Goal: Find specific page/section: Find specific page/section

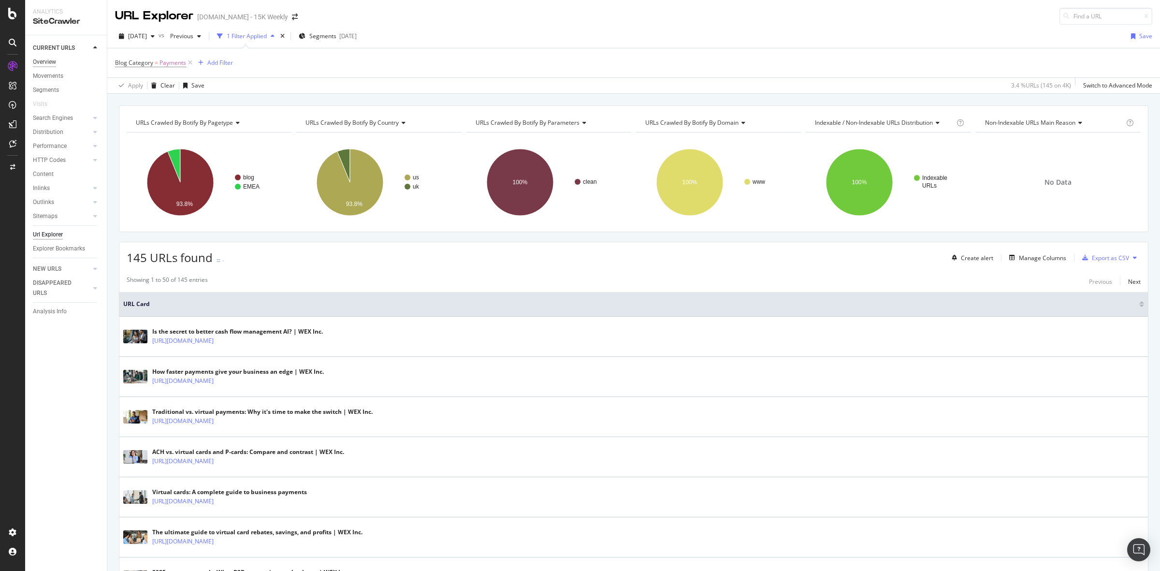
click at [40, 63] on div "Overview" at bounding box center [44, 62] width 23 height 10
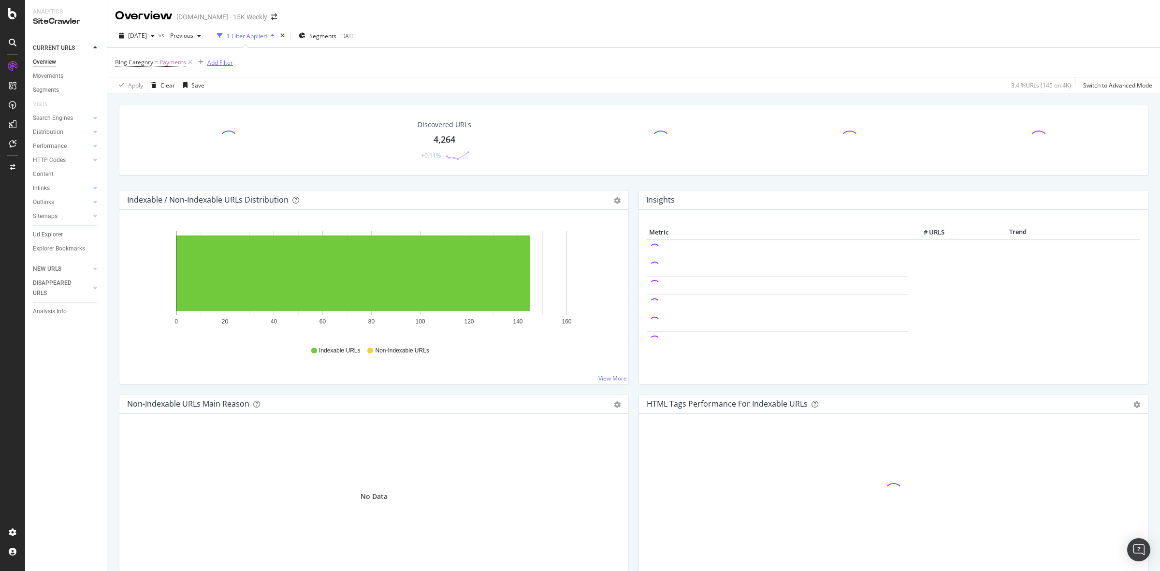
click at [226, 62] on div "Add Filter" at bounding box center [220, 62] width 26 height 8
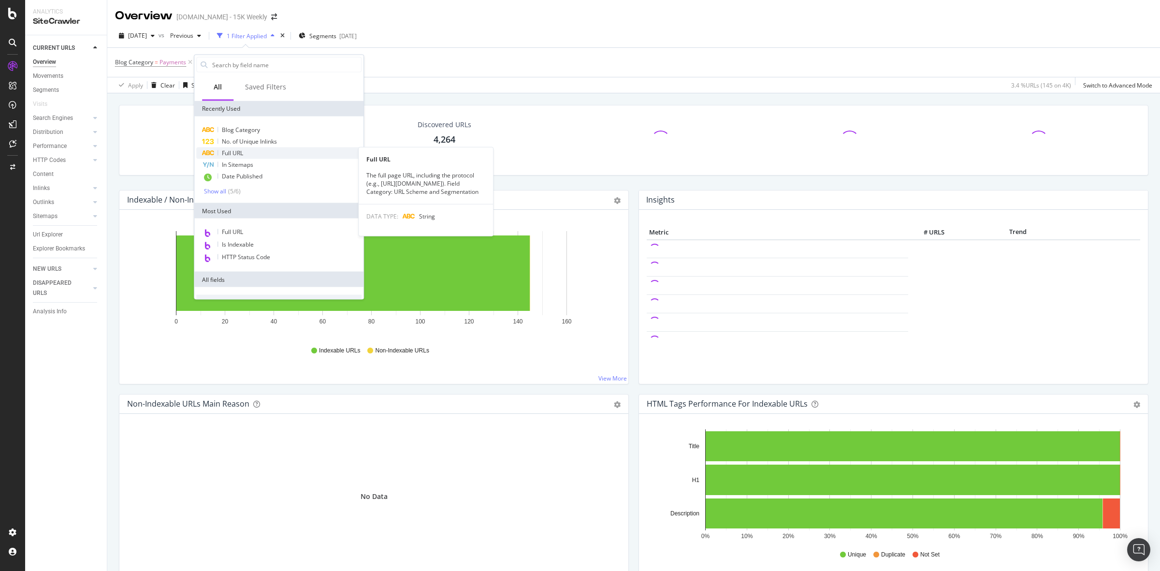
click at [242, 154] on span "Full URL" at bounding box center [232, 153] width 21 height 8
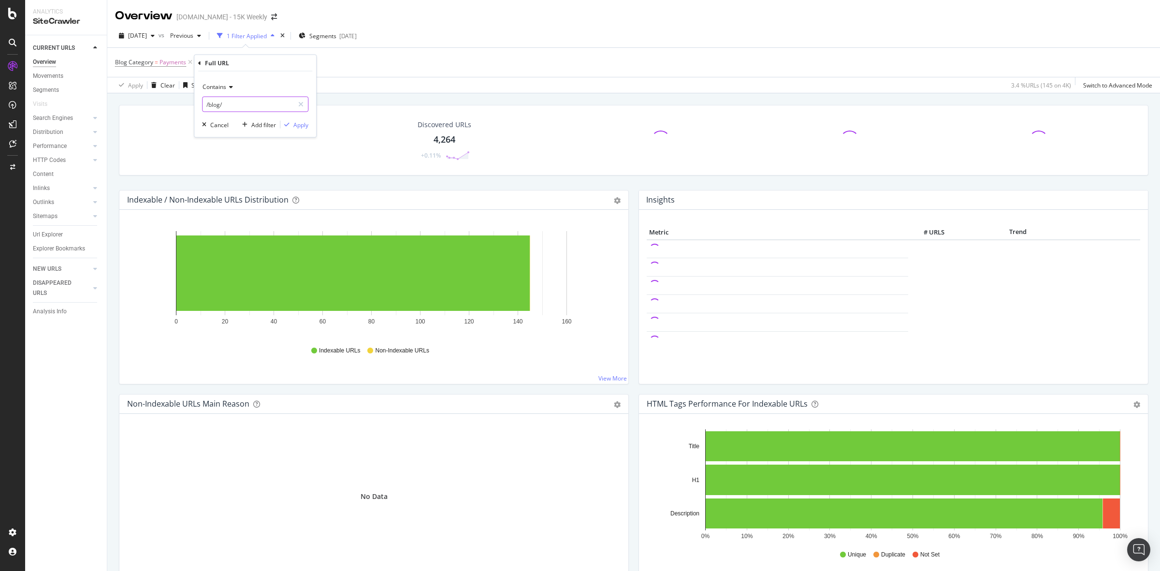
click at [232, 107] on input "/blog/" at bounding box center [247, 104] width 91 height 15
paste input "https://www.wexinc.com/resources/blog/mobile-payments-explained-a-guide-for-mod…"
drag, startPoint x: 212, startPoint y: 103, endPoint x: 199, endPoint y: 103, distance: 13.0
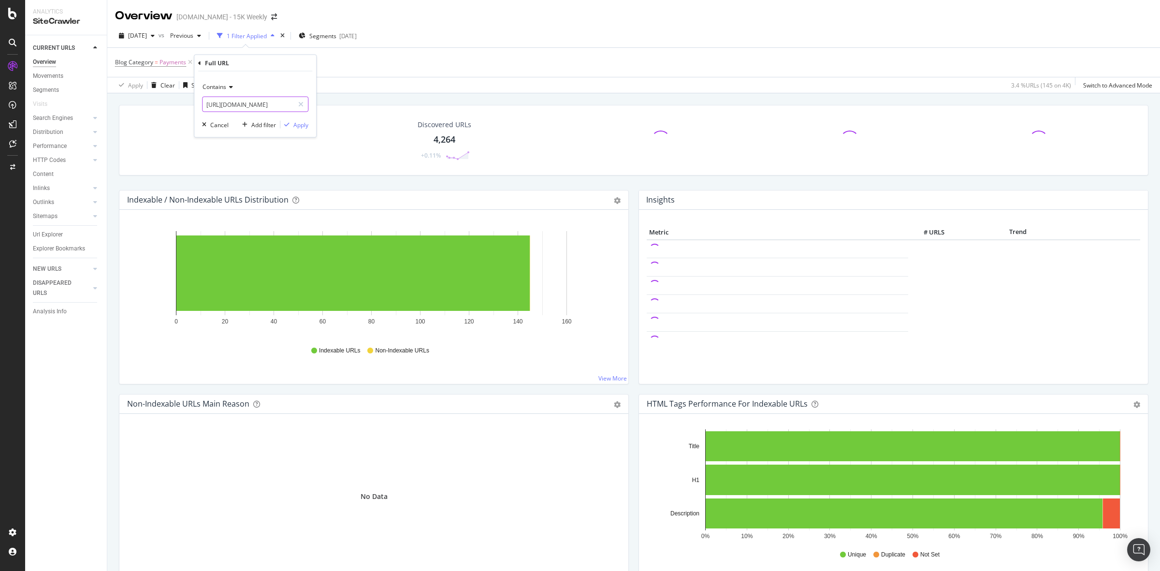
click at [199, 103] on div "Contains https://www.wexinc.com/resources/blog/mobile-payments-explained-a-guid…" at bounding box center [255, 105] width 122 height 66
click at [227, 105] on input "https://www.wexinc.com/resources/blog/mobile-payments-explained-a-guide-for-mod…" at bounding box center [247, 104] width 91 height 15
drag, startPoint x: 273, startPoint y: 103, endPoint x: 133, endPoint y: 102, distance: 140.6
click at [133, 102] on body "Analytics SiteCrawler CURRENT URLS Overview Movements Segments Visits Search En…" at bounding box center [580, 285] width 1160 height 571
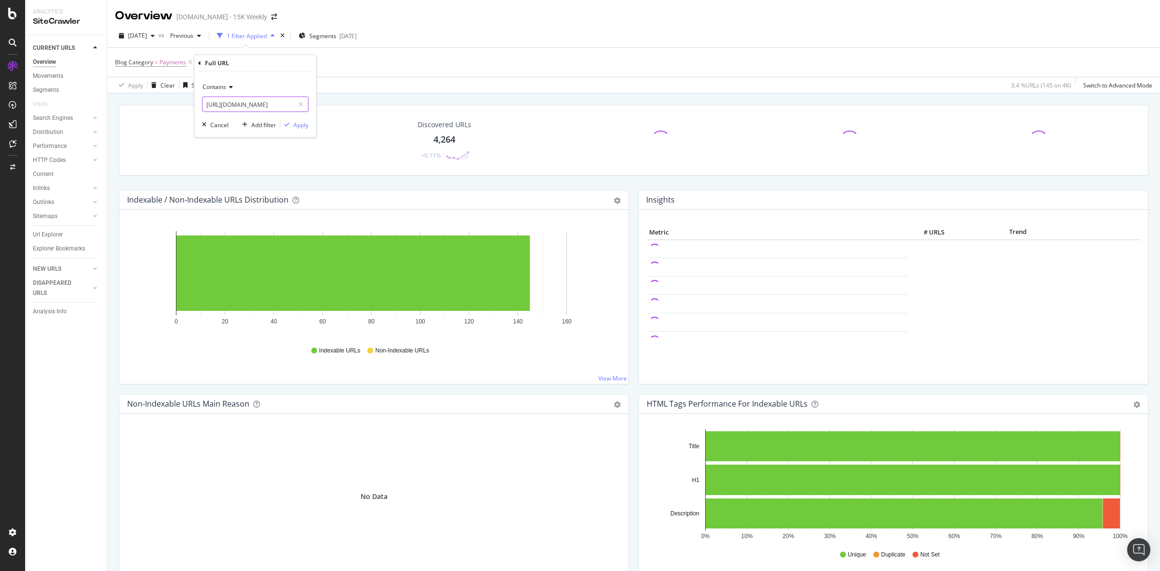
click at [271, 105] on input "https://www.wexinc.com/resources/blog/mobile-payments-explained-a-guide-for-mod…" at bounding box center [247, 104] width 91 height 15
drag, startPoint x: 272, startPoint y: 102, endPoint x: 203, endPoint y: 109, distance: 68.9
click at [203, 109] on input "https://www.wexinc.com/resources/blog/mobile-payments-explained-a-guide-for-mod…" at bounding box center [247, 104] width 91 height 15
type input "/resources/blog/mobile-payments-explained-a-guide-for-modern-businesses/"
click at [305, 124] on div "Apply" at bounding box center [300, 124] width 15 height 8
